Goal: Task Accomplishment & Management: Use online tool/utility

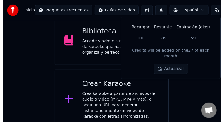
scroll to position [57, 0]
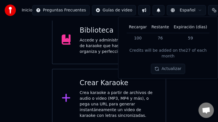
click at [130, 104] on div "Crea karaoke a partir de archivos de audio o video (MP3, MP4 y más), o pega una…" at bounding box center [118, 104] width 77 height 29
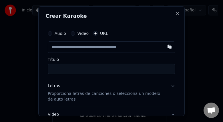
click at [141, 48] on input "text" at bounding box center [112, 46] width 128 height 11
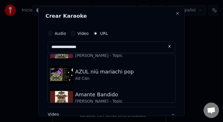
scroll to position [14, 0]
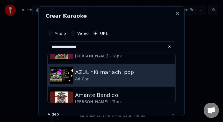
click at [114, 71] on div "AZUL niü mariachi pop" at bounding box center [104, 72] width 59 height 8
type input "**********"
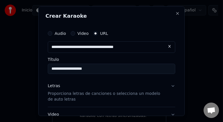
click at [166, 85] on button "Letras Proporciona letras de canciones o selecciona un modelo de auto letras" at bounding box center [112, 92] width 128 height 29
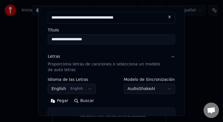
scroll to position [31, 0]
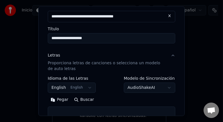
click at [80, 101] on button "Buscar" at bounding box center [84, 99] width 26 height 9
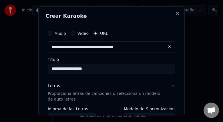
scroll to position [0, 0]
click at [114, 68] on input "**********" at bounding box center [112, 69] width 128 height 10
click at [164, 45] on button at bounding box center [169, 46] width 11 height 10
click at [143, 45] on input "text" at bounding box center [112, 46] width 128 height 11
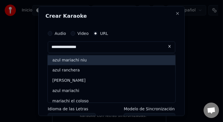
click at [136, 60] on div "azul mariachi niu" at bounding box center [112, 60] width 128 height 10
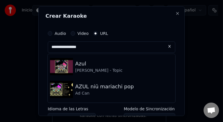
click at [65, 67] on img at bounding box center [61, 66] width 23 height 17
type input "**********"
type input "****"
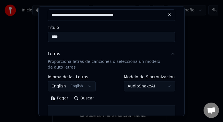
scroll to position [41, 0]
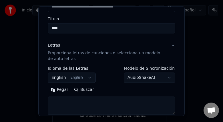
click at [87, 89] on button "Buscar" at bounding box center [84, 89] width 26 height 9
click at [82, 78] on button "English English" at bounding box center [72, 78] width 48 height 10
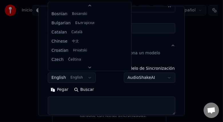
scroll to position [0, 0]
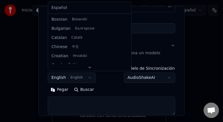
select select "**"
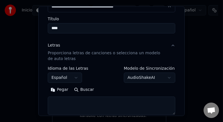
click at [81, 90] on button "Buscar" at bounding box center [84, 89] width 26 height 9
click at [60, 90] on button "Pegar" at bounding box center [59, 89] width 23 height 9
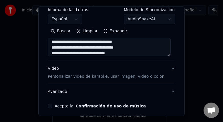
scroll to position [100, 0]
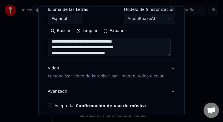
click at [168, 69] on button "Video Personalizar video de karaoke: usar imagen, video o color" at bounding box center [112, 72] width 128 height 23
type textarea "**********"
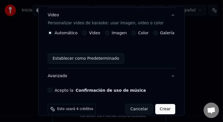
click at [121, 33] on label "Imagen" at bounding box center [119, 33] width 15 height 4
click at [110, 33] on button "Imagen" at bounding box center [107, 33] width 5 height 5
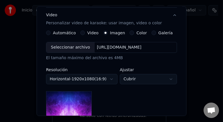
click at [159, 33] on label "Galería" at bounding box center [166, 33] width 14 height 4
click at [156, 33] on button "Galería" at bounding box center [154, 33] width 5 height 5
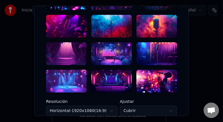
scroll to position [157, 0]
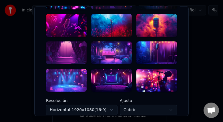
click at [74, 56] on div at bounding box center [66, 52] width 41 height 23
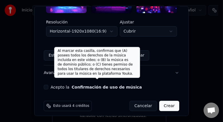
scroll to position [240, 0]
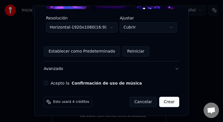
click at [46, 83] on div "Acepto la Confirmación de uso de música" at bounding box center [112, 83] width 136 height 5
click at [59, 82] on label "Acepto la Confirmación de uso de música" at bounding box center [96, 83] width 91 height 4
click at [48, 82] on button "Acepto la Confirmación de uso de música" at bounding box center [46, 83] width 5 height 5
click at [173, 103] on button "Crear" at bounding box center [169, 102] width 20 height 10
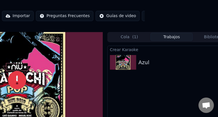
scroll to position [0, 74]
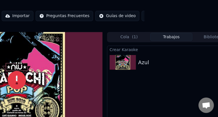
click at [135, 64] on img at bounding box center [123, 62] width 26 height 15
click at [125, 62] on img at bounding box center [123, 62] width 26 height 15
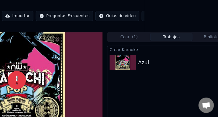
click at [152, 15] on span "Créditos" at bounding box center [160, 16] width 17 height 6
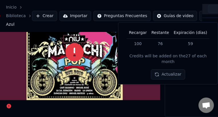
scroll to position [32, 0]
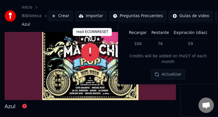
click at [88, 51] on icon at bounding box center [90, 52] width 18 height 18
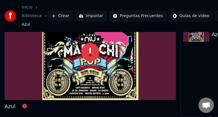
click at [88, 51] on icon at bounding box center [90, 52] width 18 height 18
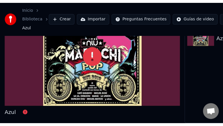
scroll to position [27, 0]
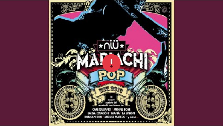
click at [116, 65] on icon at bounding box center [111, 63] width 18 height 18
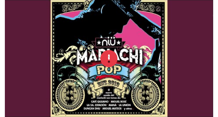
scroll to position [32, 0]
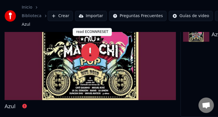
click at [90, 45] on icon at bounding box center [90, 52] width 18 height 18
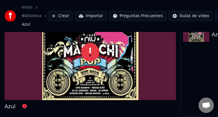
click at [90, 45] on icon at bounding box center [90, 52] width 18 height 18
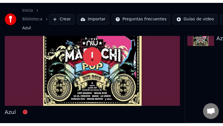
scroll to position [27, 0]
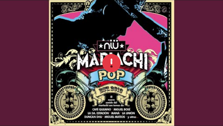
click at [114, 64] on icon at bounding box center [111, 63] width 18 height 18
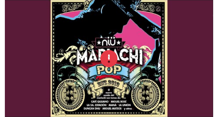
scroll to position [32, 0]
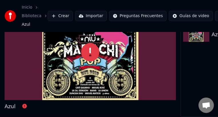
click at [8, 103] on div "Azul" at bounding box center [10, 107] width 11 height 8
click at [23, 104] on icon at bounding box center [24, 106] width 5 height 5
click at [60, 17] on button "Crear" at bounding box center [60, 16] width 25 height 10
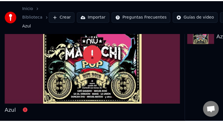
scroll to position [27, 0]
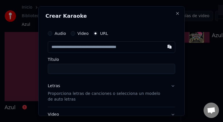
click at [116, 44] on input "text" at bounding box center [112, 46] width 128 height 11
click at [115, 47] on input "text" at bounding box center [112, 46] width 128 height 11
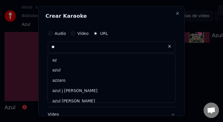
click at [98, 49] on input "**" at bounding box center [112, 46] width 128 height 11
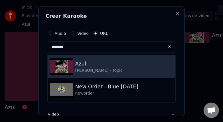
click at [84, 65] on div "Azul" at bounding box center [98, 64] width 47 height 8
type input "**********"
type input "****"
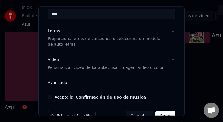
scroll to position [58, 0]
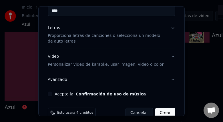
click at [126, 93] on button "Confirmación de uso de música" at bounding box center [111, 94] width 70 height 4
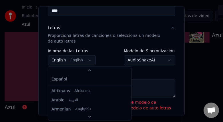
scroll to position [46, 0]
click at [81, 60] on body "**********" at bounding box center [109, 34] width 218 height 122
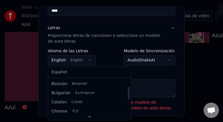
scroll to position [0, 0]
select select "**"
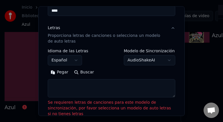
click at [60, 84] on textarea at bounding box center [112, 88] width 128 height 18
paste textarea "**********"
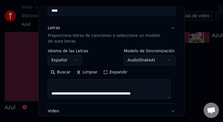
scroll to position [469, 0]
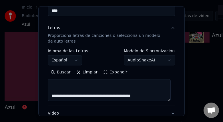
click at [157, 98] on textarea at bounding box center [109, 90] width 123 height 22
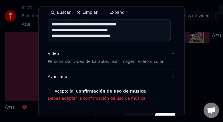
scroll to position [134, 0]
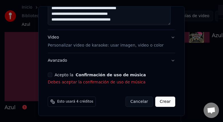
type textarea "**********"
click at [78, 73] on button "Confirmación de uso de música" at bounding box center [111, 75] width 70 height 4
click at [79, 75] on button "Confirmación de uso de música" at bounding box center [111, 75] width 70 height 4
click at [101, 75] on button "Confirmación de uso de música" at bounding box center [111, 75] width 70 height 4
click at [50, 75] on button "Acepto la Confirmación de uso de música" at bounding box center [50, 75] width 5 height 5
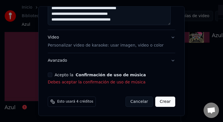
scroll to position [126, 0]
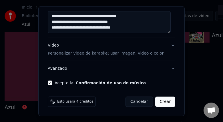
click at [169, 47] on button "Video Personalizar video de karaoke: usar imagen, video o color" at bounding box center [112, 49] width 128 height 23
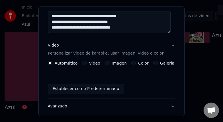
scroll to position [101, 0]
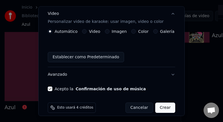
click at [163, 32] on label "Galería" at bounding box center [167, 31] width 14 height 4
click at [158, 32] on button "Galería" at bounding box center [155, 31] width 5 height 5
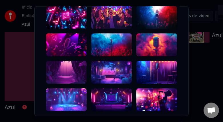
scroll to position [138, 0]
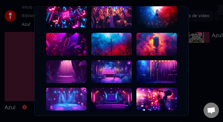
click at [73, 100] on div at bounding box center [66, 99] width 41 height 23
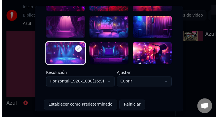
scroll to position [240, 0]
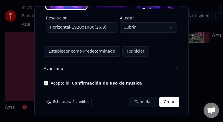
click at [169, 103] on button "Crear" at bounding box center [169, 102] width 20 height 10
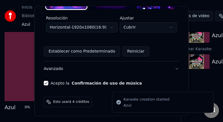
scroll to position [107, 0]
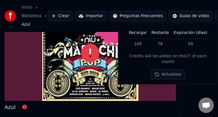
click at [62, 15] on button "Crear" at bounding box center [60, 16] width 25 height 10
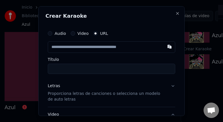
click at [100, 48] on input "text" at bounding box center [112, 46] width 128 height 11
paste input "**********"
type input "**********"
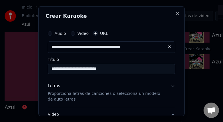
type input "**********"
click at [87, 69] on input "**********" at bounding box center [112, 69] width 128 height 10
type input "**********"
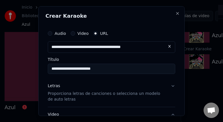
click at [170, 86] on button "Letras Proporciona letras de canciones o selecciona un modelo de auto letras" at bounding box center [112, 92] width 128 height 29
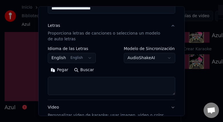
scroll to position [64, 0]
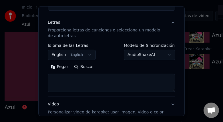
click at [87, 68] on button "Buscar" at bounding box center [84, 66] width 26 height 9
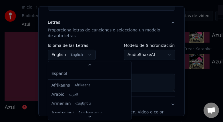
click at [86, 54] on body "**********" at bounding box center [109, 34] width 218 height 122
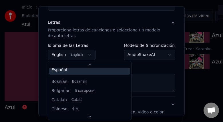
scroll to position [0, 0]
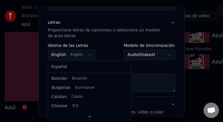
select select "**"
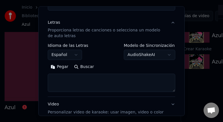
click at [86, 68] on button "Buscar" at bounding box center [84, 66] width 26 height 9
click at [62, 67] on button "Pegar" at bounding box center [59, 66] width 23 height 9
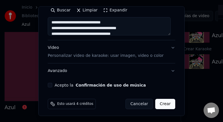
scroll to position [122, 0]
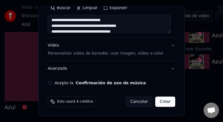
click at [52, 84] on button "Acepto la Confirmación de uso de música" at bounding box center [50, 83] width 5 height 5
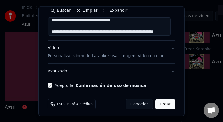
scroll to position [120, 0]
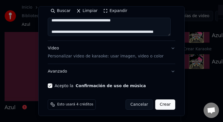
click at [167, 47] on button "Video Personalizar video de karaoke: usar imagen, video o color" at bounding box center [112, 52] width 128 height 23
type textarea "**********"
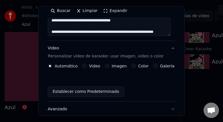
scroll to position [101, 0]
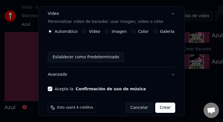
click at [142, 31] on label "Color" at bounding box center [143, 31] width 11 height 4
click at [136, 31] on button "Color" at bounding box center [133, 31] width 5 height 5
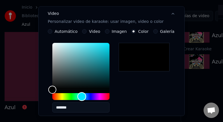
click at [82, 97] on div "Hue" at bounding box center [80, 96] width 57 height 7
click at [81, 97] on div "Hue" at bounding box center [82, 96] width 9 height 9
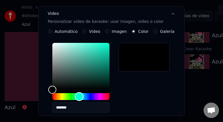
click at [79, 97] on div "Hue" at bounding box center [79, 96] width 9 height 9
click at [80, 95] on div "Hue" at bounding box center [79, 96] width 9 height 9
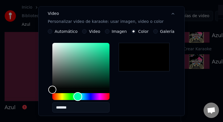
click at [78, 95] on div "Hue" at bounding box center [78, 96] width 9 height 9
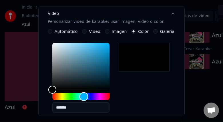
click at [84, 97] on div "Hue" at bounding box center [80, 96] width 57 height 7
click at [84, 97] on div "Hue" at bounding box center [84, 96] width 9 height 9
type input "*******"
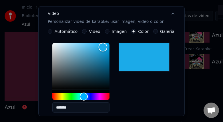
click at [103, 47] on div "Color" at bounding box center [80, 66] width 57 height 47
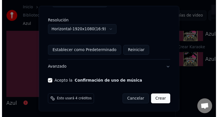
scroll to position [207, 0]
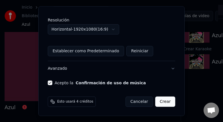
click at [166, 103] on button "Crear" at bounding box center [165, 102] width 20 height 10
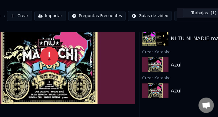
scroll to position [0, 41]
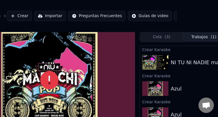
click at [157, 56] on img at bounding box center [155, 62] width 26 height 15
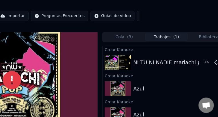
scroll to position [0, 91]
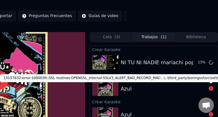
click at [187, 78] on div "13157632:error:100003fc:SSL routines:OPENSSL_internal:SSLV3_ALERT_BAD_RECORD_MA…" at bounding box center [149, 78] width 299 height 8
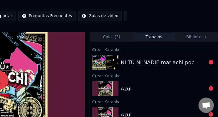
click at [197, 88] on div "Azul" at bounding box center [164, 89] width 86 height 8
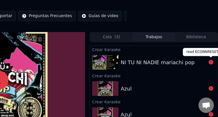
click at [211, 62] on icon at bounding box center [211, 62] width 5 height 5
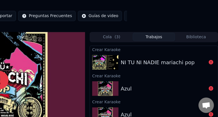
click at [211, 62] on icon at bounding box center [211, 62] width 5 height 5
click at [167, 63] on div "NI TU NI NADIE mariachi pop" at bounding box center [158, 63] width 74 height 8
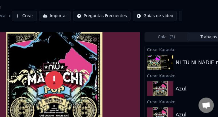
scroll to position [0, 0]
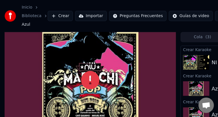
drag, startPoint x: 100, startPoint y: 65, endPoint x: 136, endPoint y: 55, distance: 37.6
click at [149, 80] on div at bounding box center [91, 80] width 172 height 97
